Goal: Find specific page/section: Find specific page/section

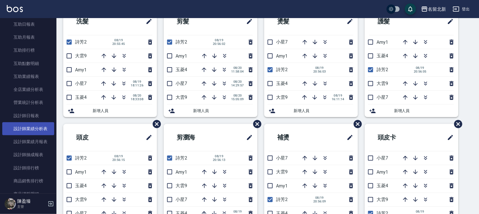
scroll to position [247, 0]
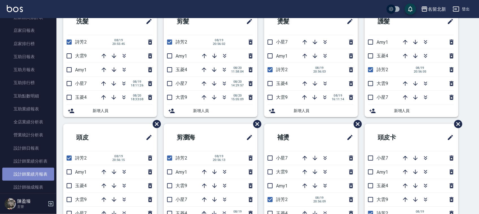
click at [38, 174] on link "設計師業績月報表" at bounding box center [28, 174] width 52 height 13
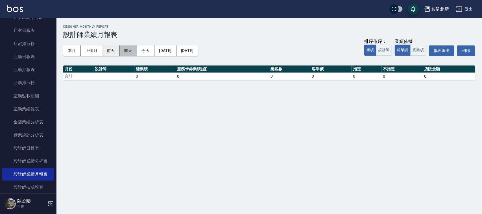
drag, startPoint x: 127, startPoint y: 52, endPoint x: 118, endPoint y: 53, distance: 9.4
click at [124, 53] on button "昨天" at bounding box center [129, 50] width 18 height 10
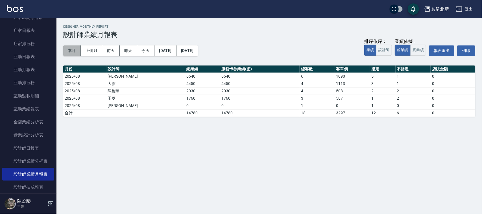
click at [71, 51] on button "本月" at bounding box center [72, 50] width 18 height 10
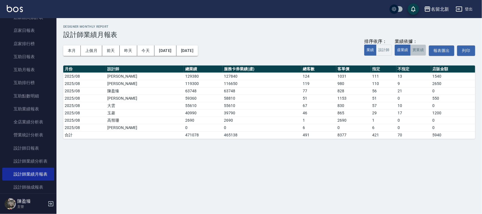
click at [419, 51] on button "實業績" at bounding box center [418, 50] width 16 height 11
click at [398, 49] on button "虛業績" at bounding box center [403, 50] width 16 height 11
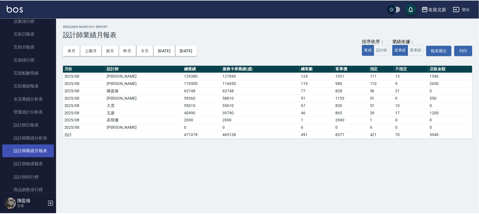
scroll to position [282, 0]
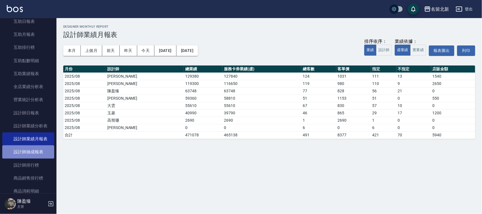
click at [39, 150] on link "設計師抽成報表" at bounding box center [28, 151] width 52 height 13
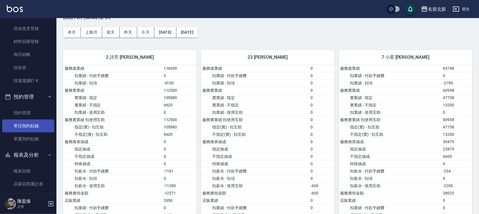
scroll to position [71, 0]
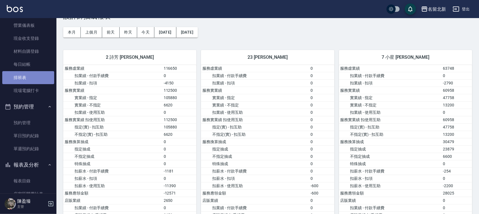
click at [29, 80] on link "排班表" at bounding box center [28, 77] width 52 height 13
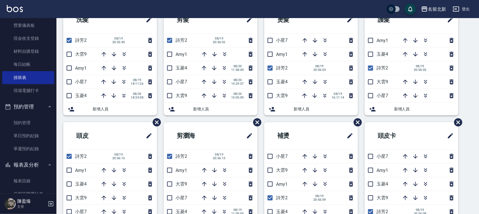
scroll to position [38, 0]
